Goal: Information Seeking & Learning: Learn about a topic

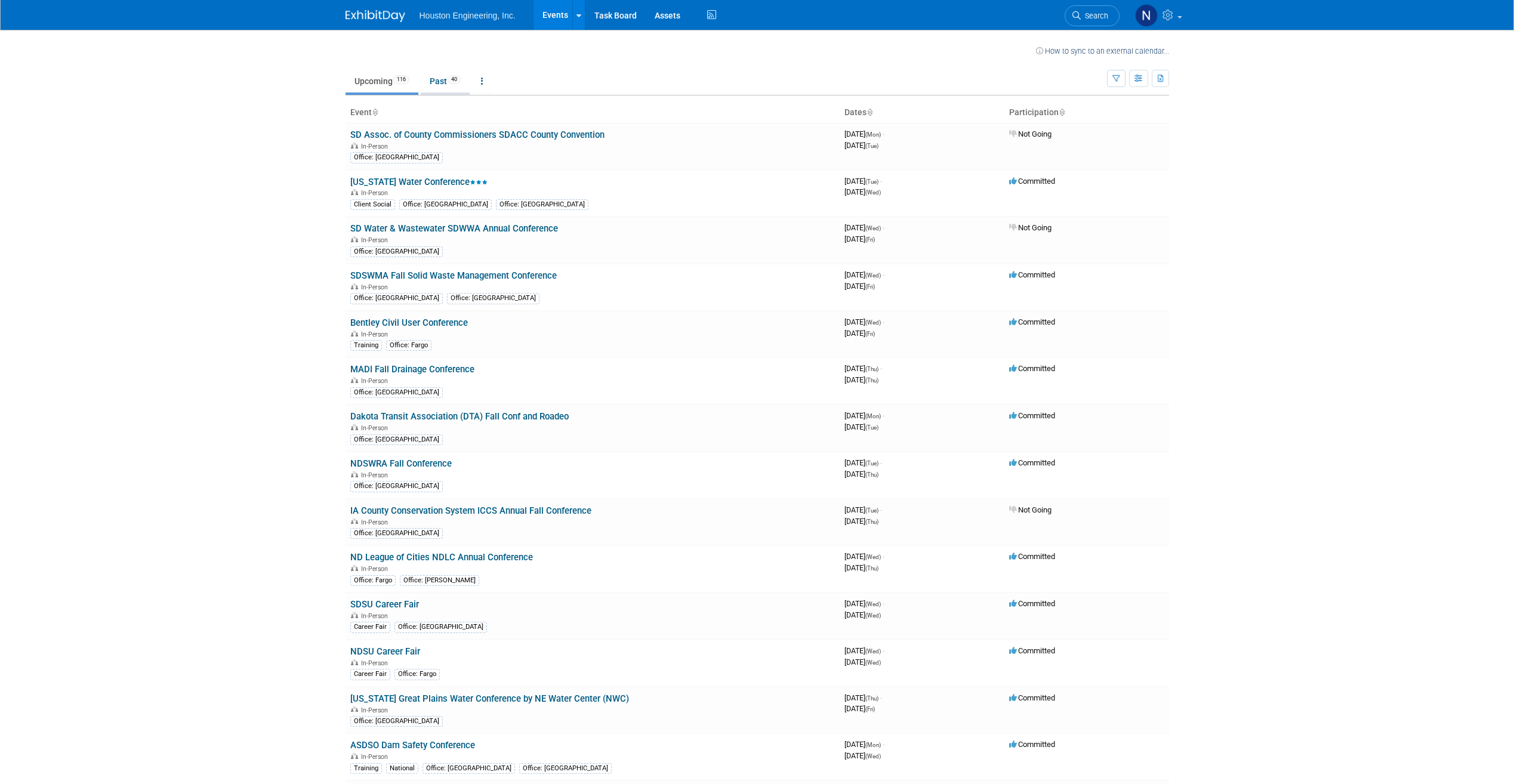
click at [441, 80] on link "Past 40" at bounding box center [446, 81] width 49 height 22
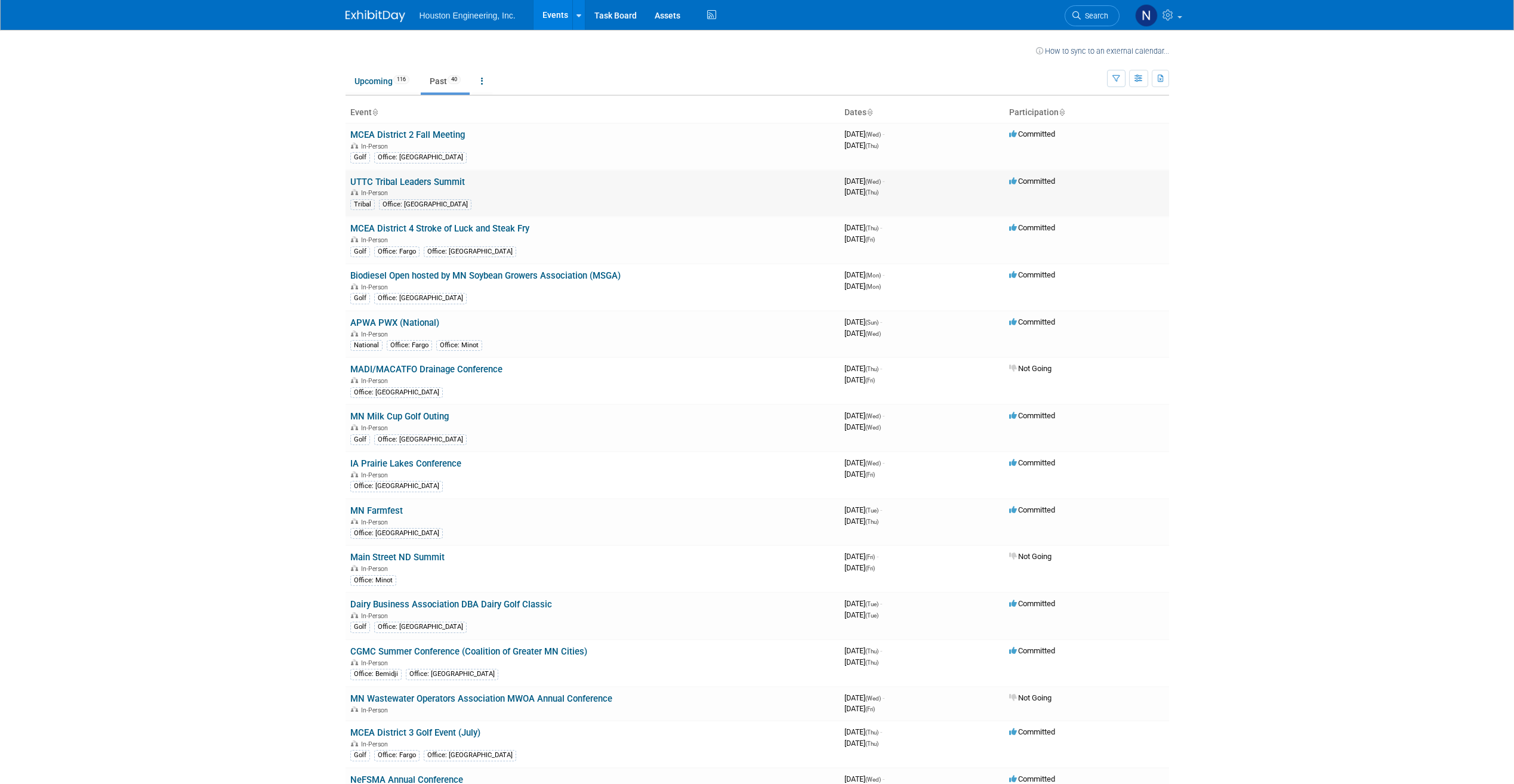
click at [568, 184] on td "UTTC Tribal Leaders Summit In-Person Tribal Office: Bismarck" at bounding box center [592, 193] width 494 height 47
click at [432, 177] on link "UTTC Tribal Leaders Summit" at bounding box center [407, 182] width 114 height 11
click at [431, 180] on link "UTTC Tribal Leaders Summit" at bounding box center [407, 182] width 114 height 11
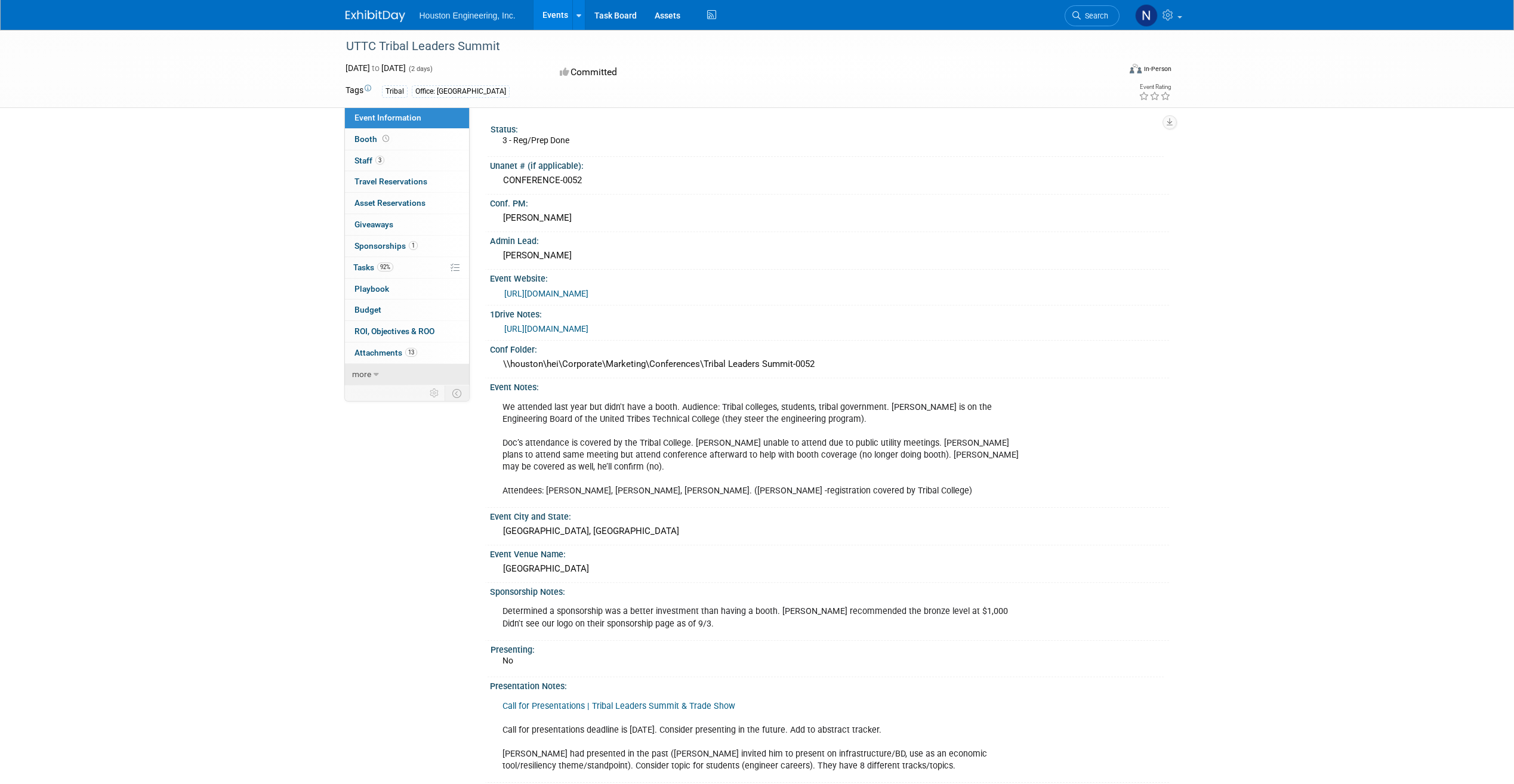
click at [374, 375] on icon at bounding box center [376, 374] width 6 height 8
click at [364, 160] on span "Staff 3" at bounding box center [369, 161] width 30 height 10
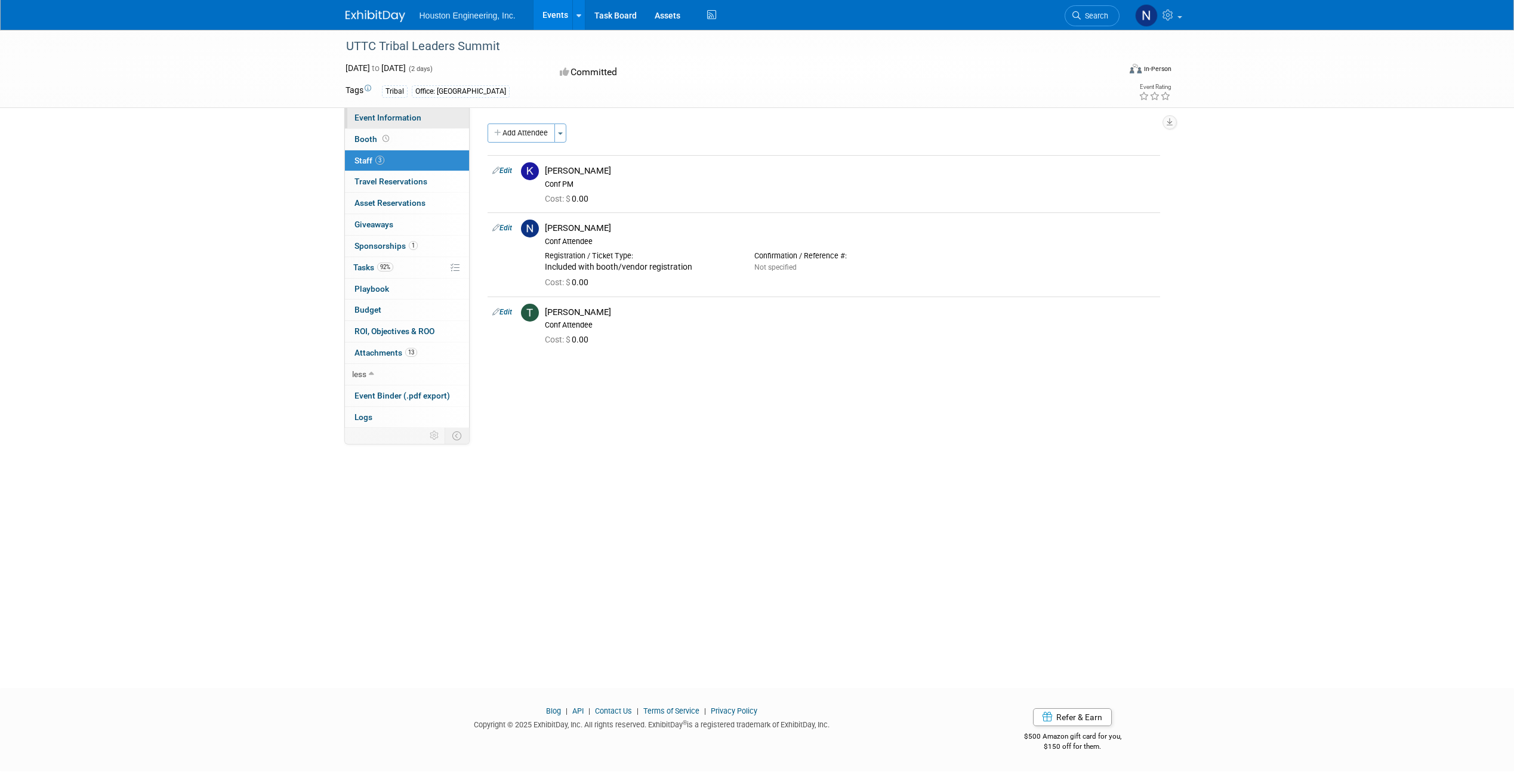
click at [398, 116] on span "Event Information" at bounding box center [387, 118] width 67 height 10
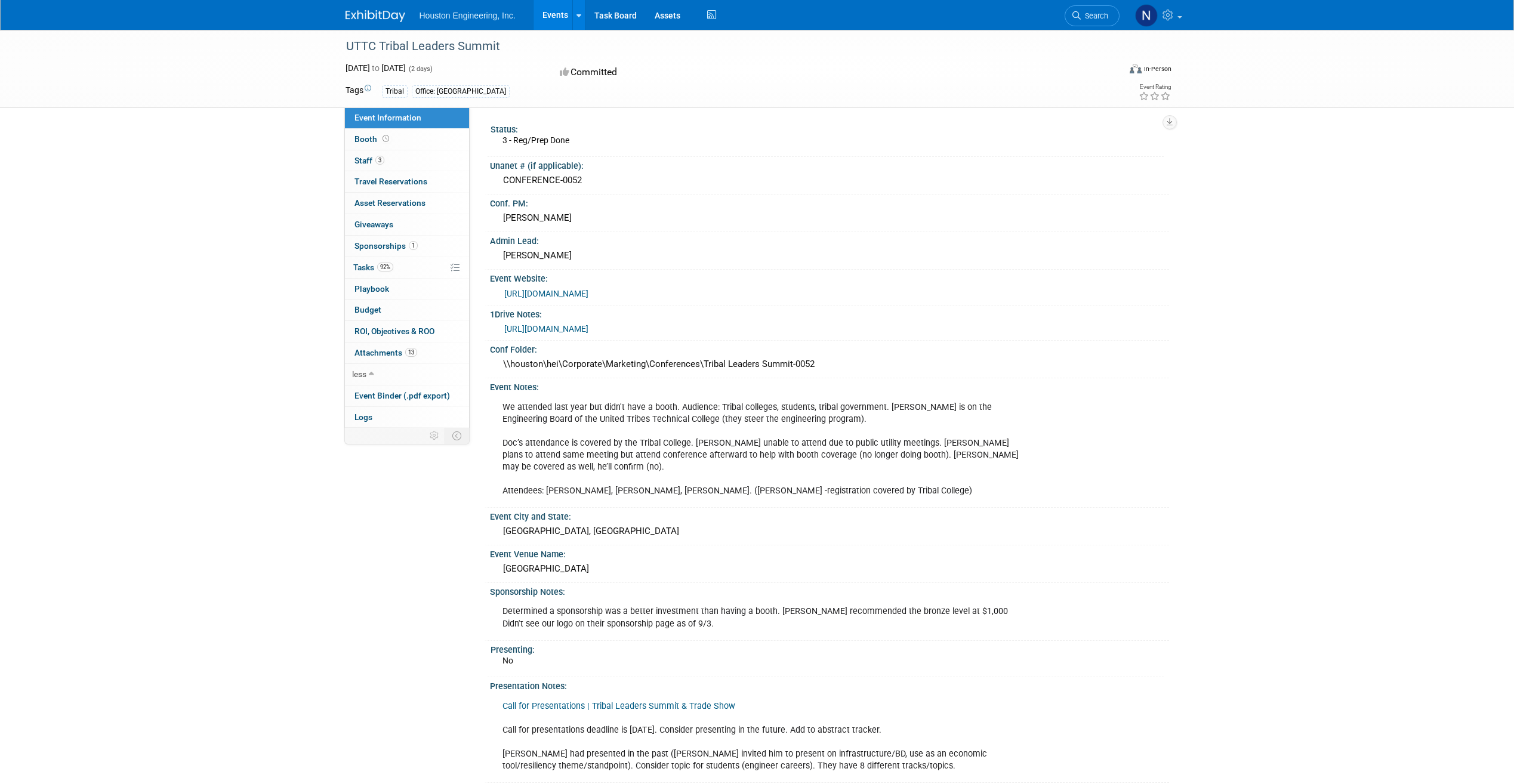
click at [1219, 405] on div "UTTC Tribal Leaders Summit Sep 3, 2025 to Sep 4, 2025 (2 days) Sep 3, 2025 to S…" at bounding box center [757, 472] width 1514 height 884
